Goal: Task Accomplishment & Management: Complete application form

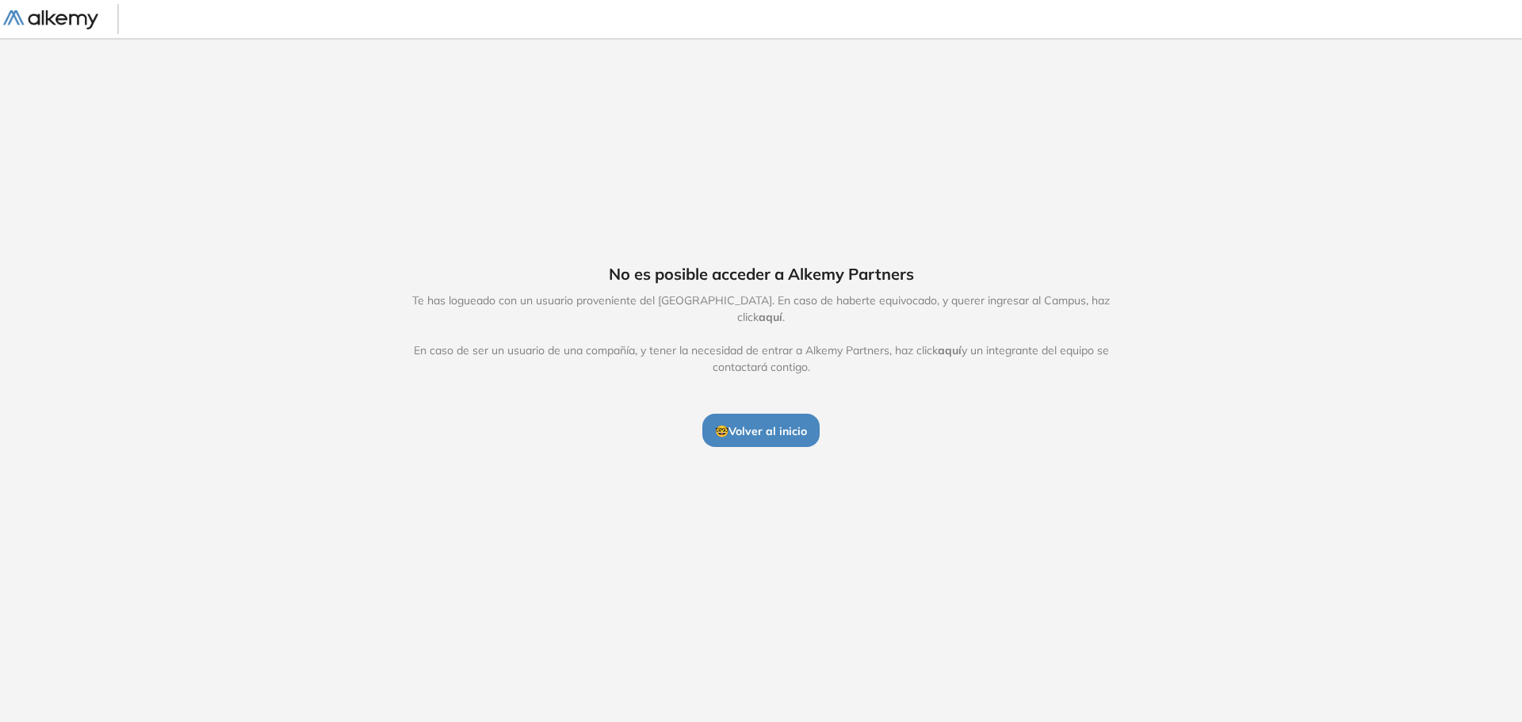
click at [776, 424] on span "🤓 Volver al inicio" at bounding box center [761, 431] width 92 height 14
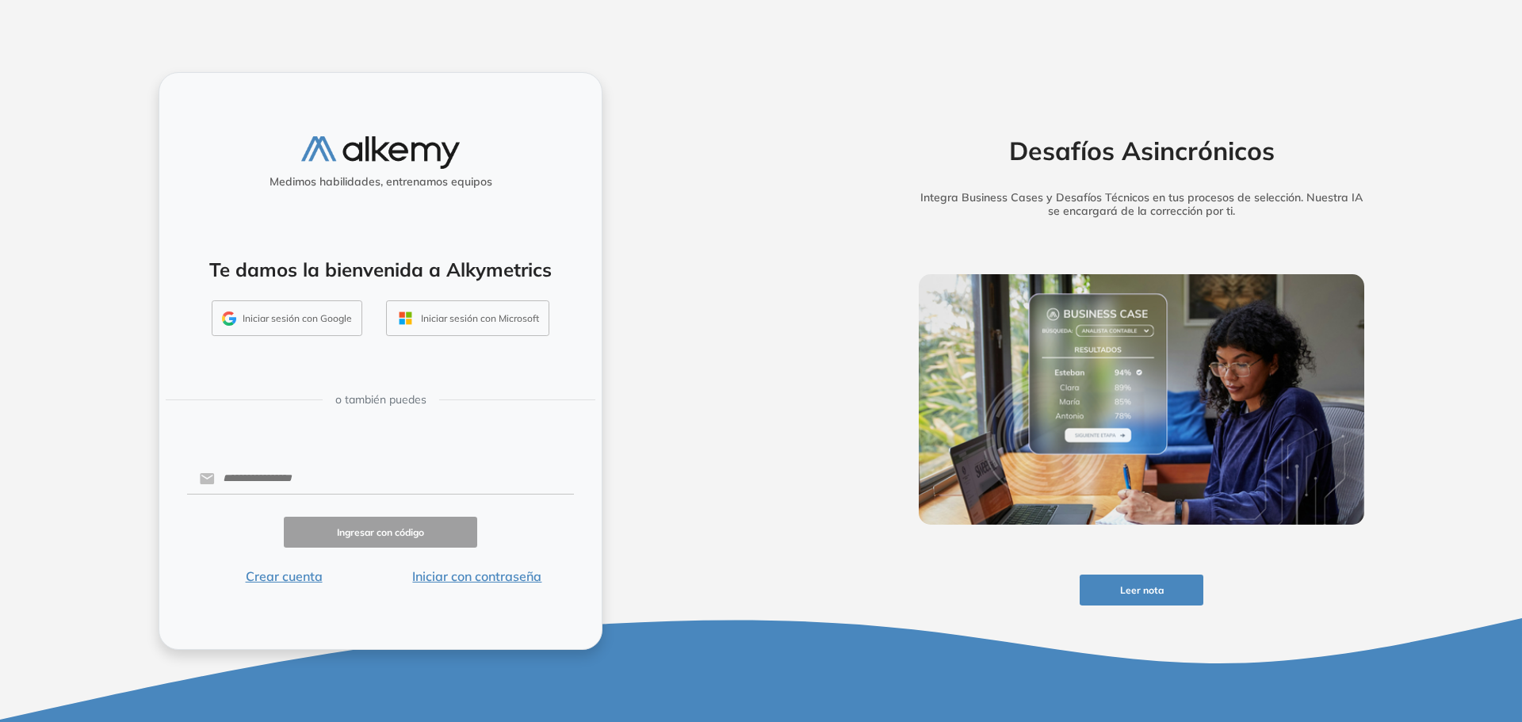
click at [316, 317] on button "Iniciar sesión con Google" at bounding box center [287, 319] width 151 height 36
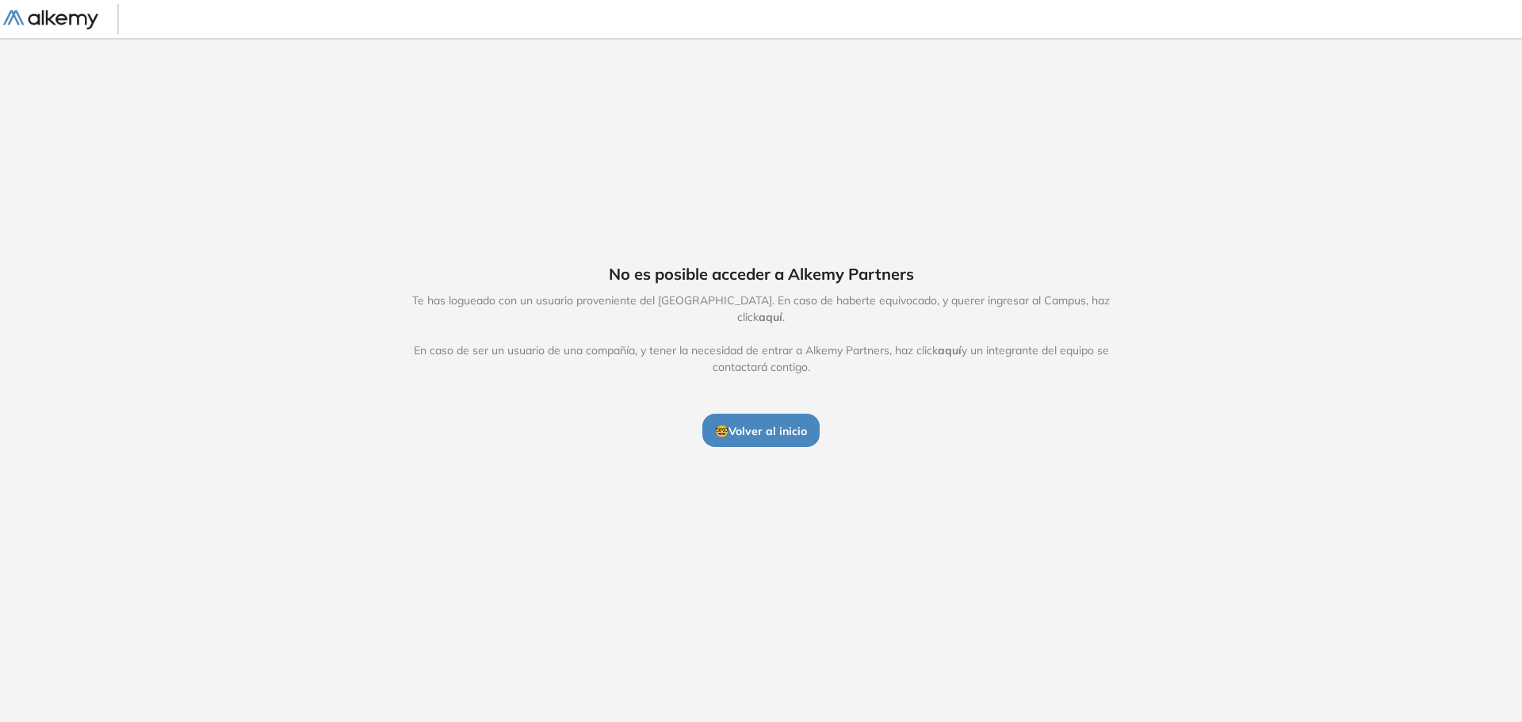
click at [765, 424] on span "🤓 Volver al inicio" at bounding box center [761, 431] width 92 height 14
click at [783, 312] on span "aquí" at bounding box center [771, 317] width 24 height 14
